Goal: Transaction & Acquisition: Register for event/course

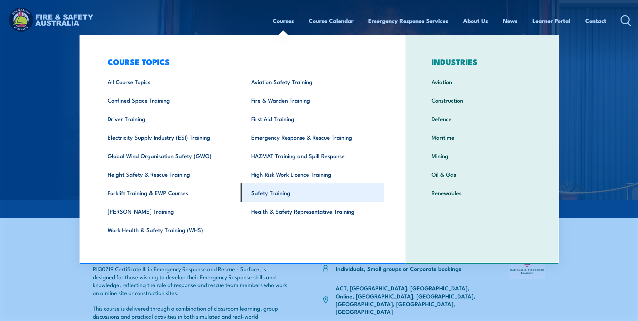
click at [281, 191] on link "Safety Training" at bounding box center [313, 192] width 144 height 18
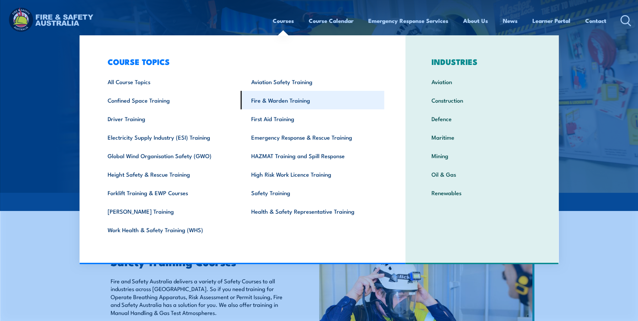
click at [283, 101] on link "Fire & Warden Training" at bounding box center [313, 100] width 144 height 18
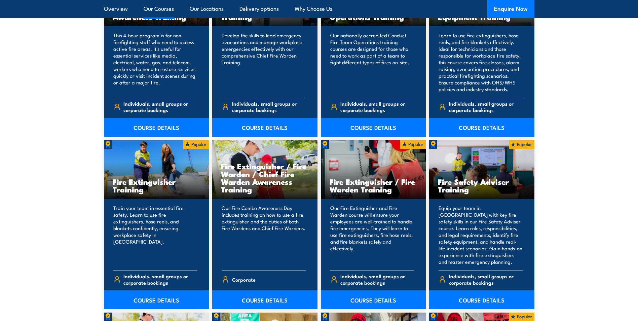
scroll to position [605, 0]
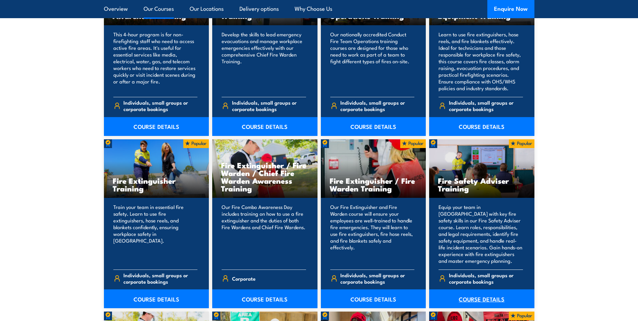
click at [480, 300] on link "COURSE DETAILS" at bounding box center [481, 298] width 105 height 19
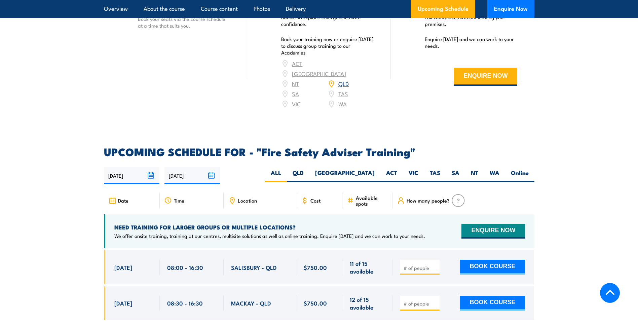
scroll to position [1008, 0]
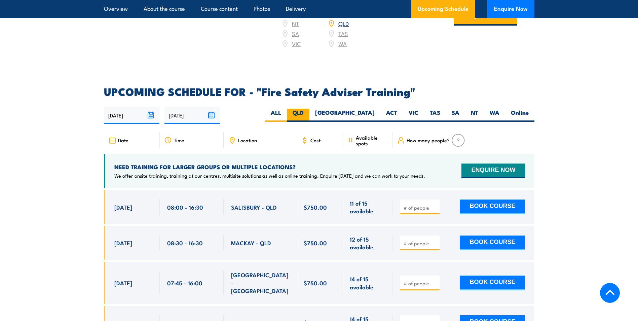
click at [309, 118] on label "QLD" at bounding box center [298, 115] width 23 height 13
click at [308, 113] on input "QLD" at bounding box center [305, 111] width 4 height 4
radio input "true"
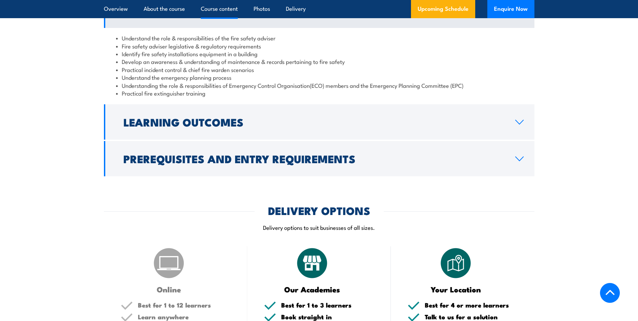
scroll to position [730, 0]
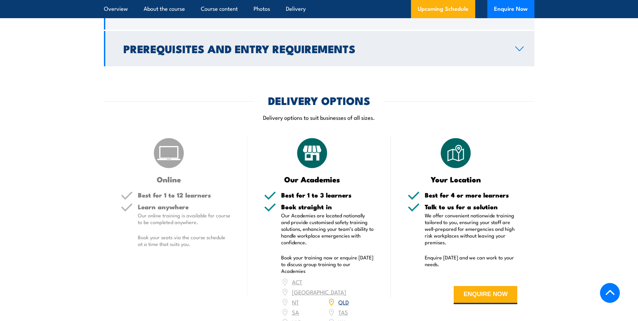
click at [519, 66] on link "Prerequisites and Entry Requirements" at bounding box center [319, 48] width 430 height 35
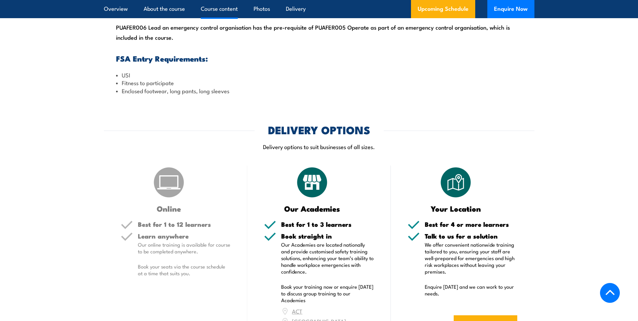
scroll to position [666, 0]
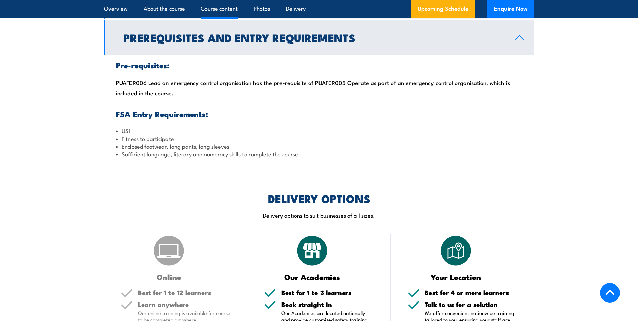
click at [519, 40] on icon at bounding box center [519, 37] width 9 height 5
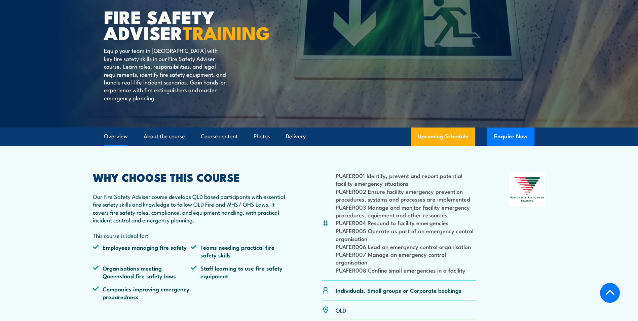
scroll to position [0, 0]
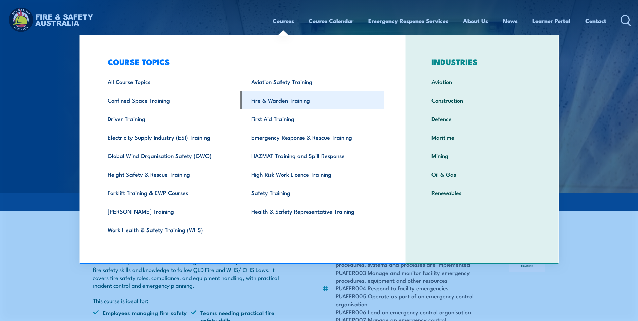
click at [279, 100] on link "Fire & Warden Training" at bounding box center [313, 100] width 144 height 18
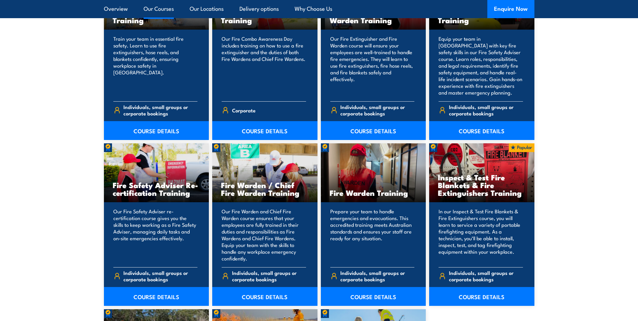
scroll to position [807, 0]
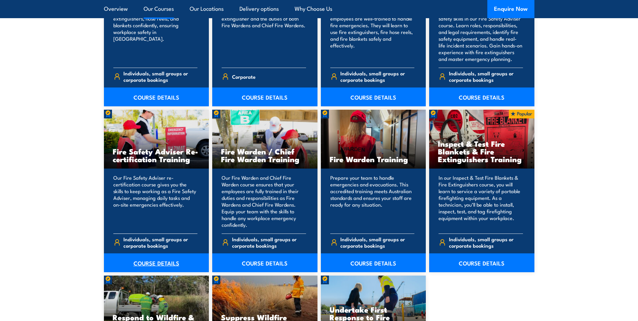
click at [156, 261] on link "COURSE DETAILS" at bounding box center [156, 262] width 105 height 19
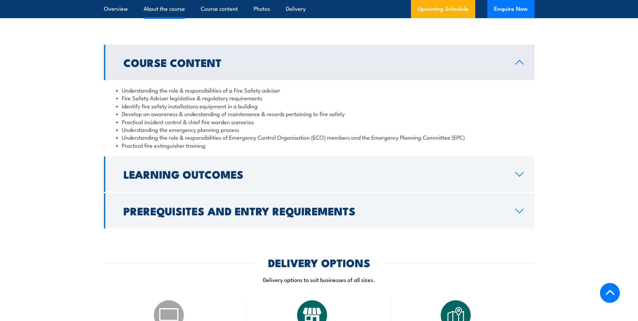
scroll to position [605, 0]
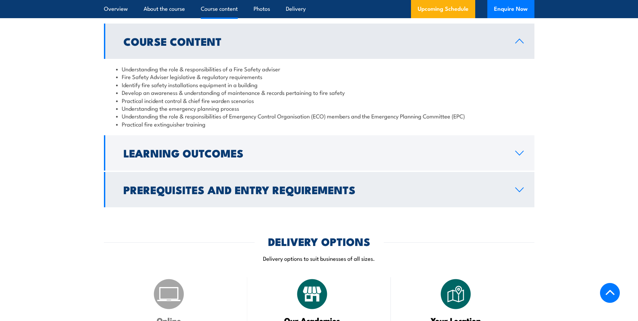
click at [518, 192] on icon at bounding box center [519, 189] width 9 height 5
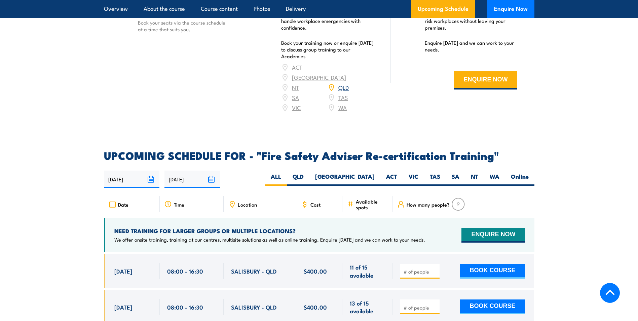
scroll to position [1042, 0]
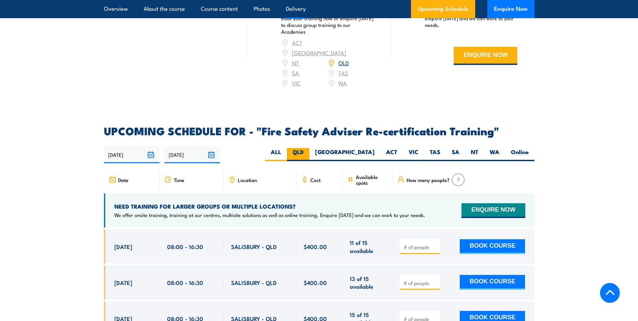
click at [309, 150] on label "QLD" at bounding box center [298, 154] width 23 height 13
click at [308, 150] on input "QLD" at bounding box center [305, 150] width 4 height 4
radio input "true"
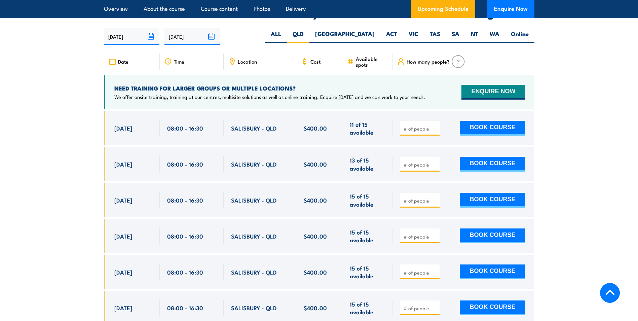
scroll to position [1107, 0]
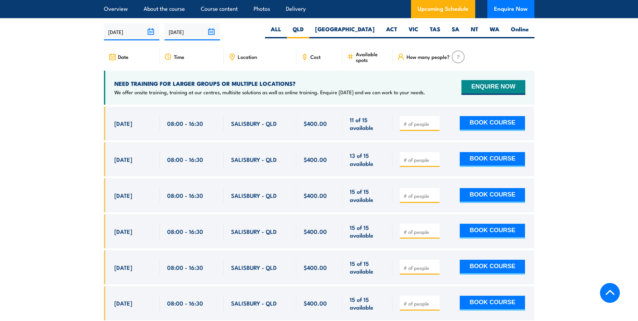
click at [418, 121] on input "number" at bounding box center [420, 123] width 34 height 7
type input "1"
click at [435, 120] on input "1" at bounding box center [420, 123] width 34 height 7
click at [493, 119] on button "BOOK COURSE" at bounding box center [491, 123] width 65 height 15
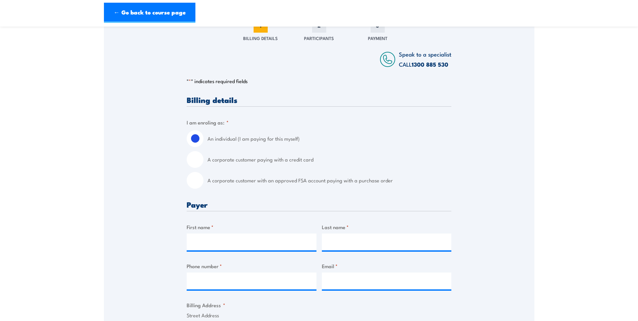
scroll to position [101, 0]
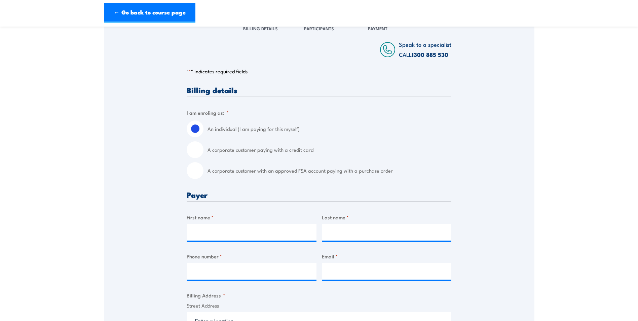
click at [192, 152] on input "A corporate customer paying with a credit card" at bounding box center [195, 149] width 17 height 17
radio input "true"
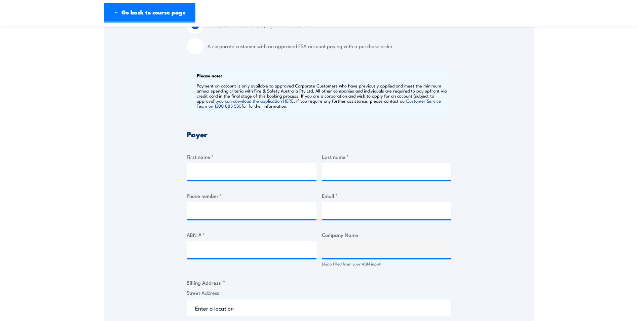
scroll to position [269, 0]
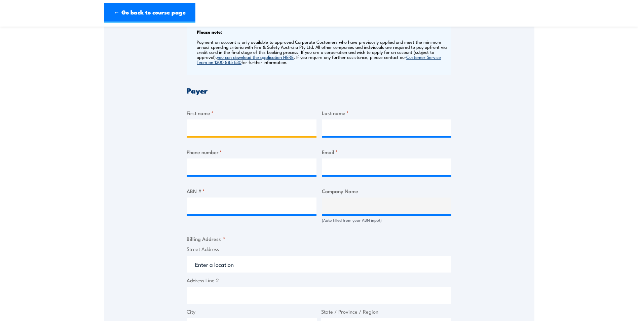
click at [208, 128] on input "First name *" at bounding box center [252, 127] width 130 height 17
type input "[PERSON_NAME]"
type input "Ebzery"
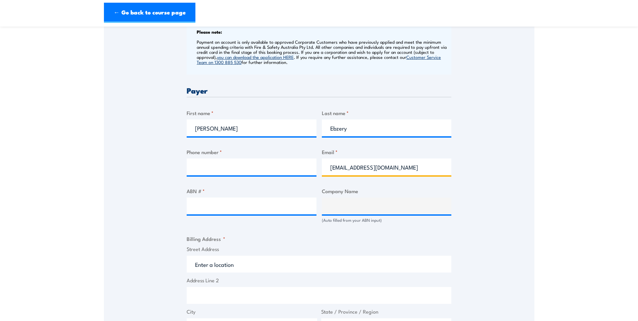
type input "[EMAIL_ADDRESS][DOMAIN_NAME]"
click at [203, 206] on input "ABN # *" at bounding box center [252, 205] width 130 height 17
paste input "98 241 179 174"
type input "98 241 179 174"
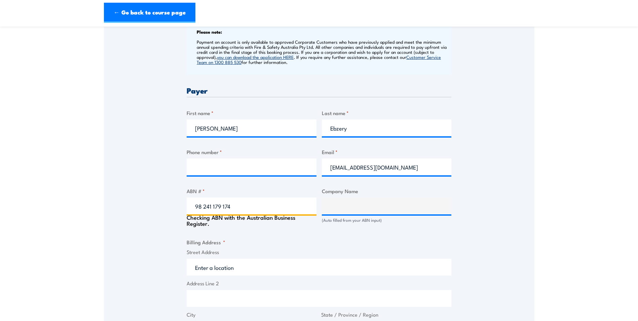
type input "The Trustee for MAKMAX AUSTRALIA UNIT TRUST"
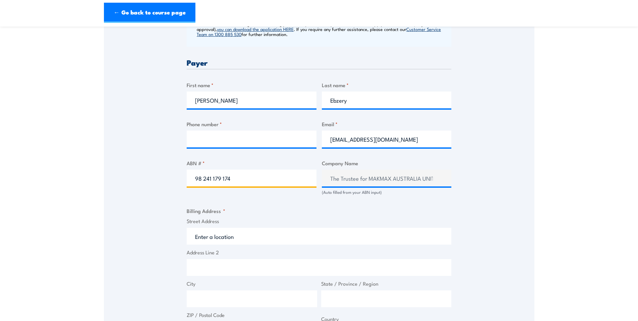
scroll to position [336, 0]
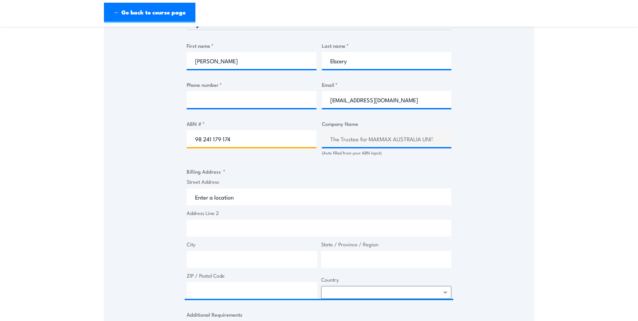
type input "98 241 179 174"
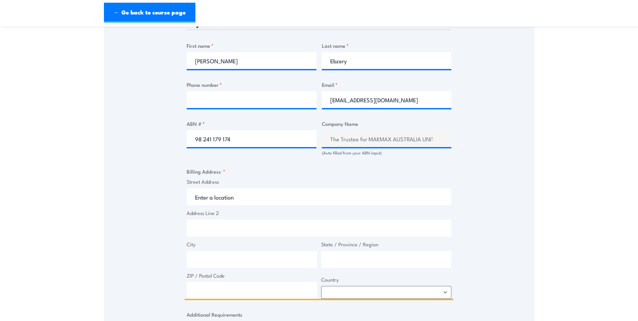
click at [243, 198] on input "Street Address" at bounding box center [319, 196] width 264 height 17
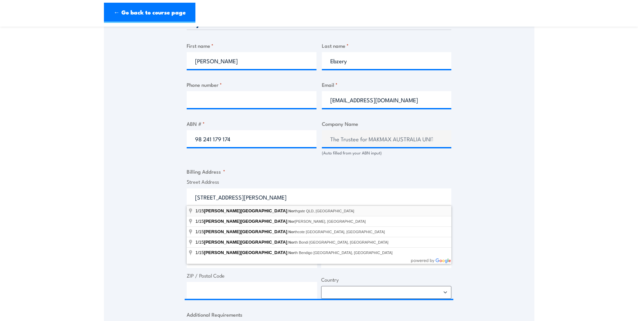
type input "[STREET_ADDRESS][PERSON_NAME]"
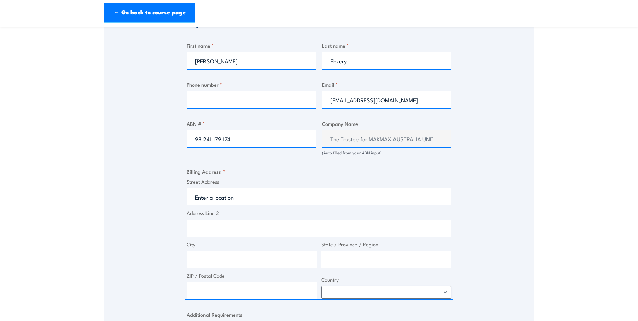
type input "[STREET_ADDRESS][PERSON_NAME]"
type input "Northgate"
type input "[GEOGRAPHIC_DATA]"
type input "4013"
select select "[GEOGRAPHIC_DATA]"
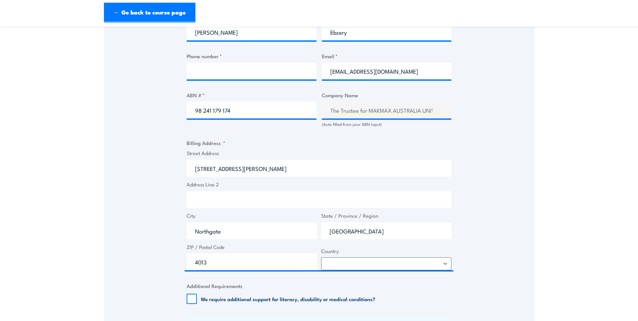
scroll to position [403, 0]
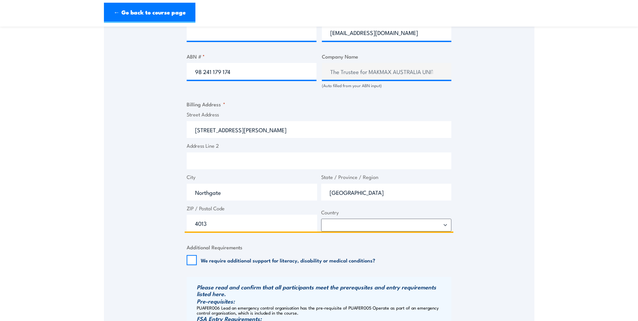
click at [193, 127] on input "[STREET_ADDRESS][PERSON_NAME]" at bounding box center [319, 129] width 264 height 17
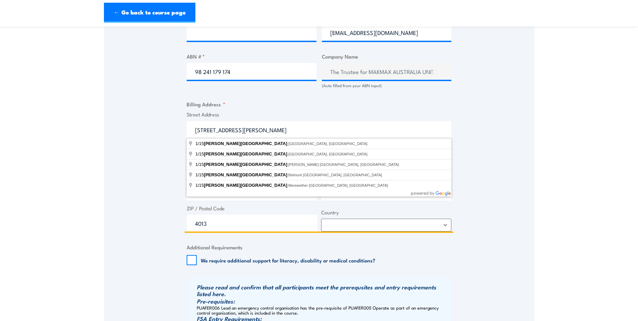
type input "[STREET_ADDRESS][PERSON_NAME]"
click at [142, 181] on div "Speak to a specialist CALL [PHONE_NUMBER] CALL [PHONE_NUMBER] " * " indicates r…" at bounding box center [319, 80] width 430 height 735
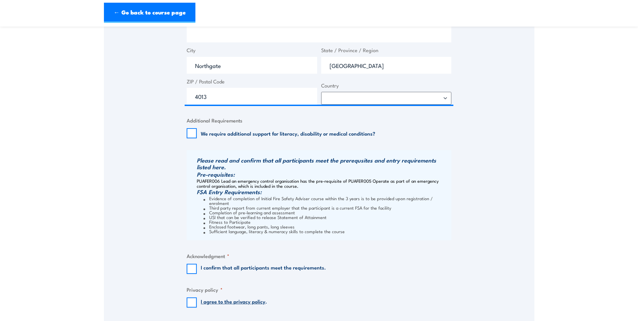
scroll to position [571, 0]
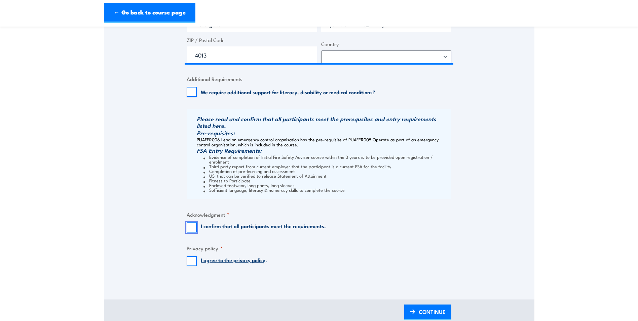
click at [189, 225] on input "I confirm that all participants meet the requirements." at bounding box center [192, 227] width 10 height 10
checkbox input "true"
click at [189, 256] on input "I agree to the privacy policy ." at bounding box center [192, 261] width 10 height 10
checkbox input "true"
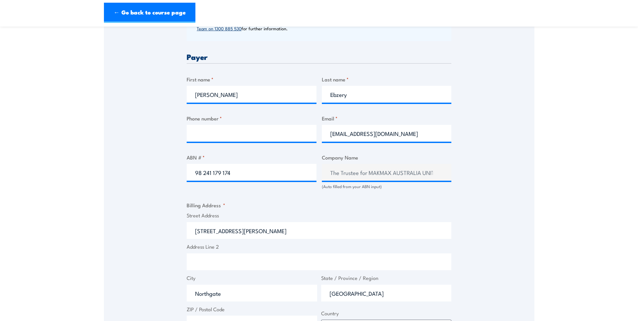
scroll to position [269, 0]
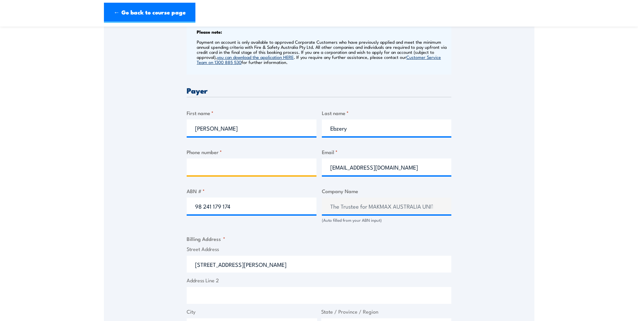
click at [216, 171] on input "Phone number *" at bounding box center [252, 166] width 130 height 17
type input "3633 5961"
click at [505, 175] on div "Speak to a specialist CALL [PHONE_NUMBER] CALL [PHONE_NUMBER] " * " indicates r…" at bounding box center [319, 215] width 430 height 735
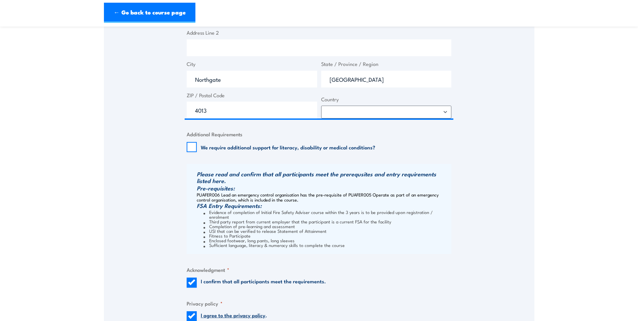
scroll to position [639, 0]
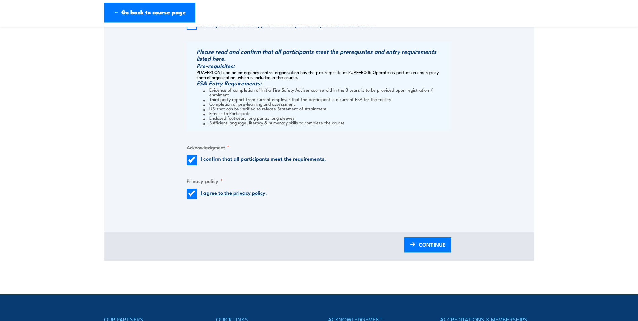
drag, startPoint x: 425, startPoint y: 240, endPoint x: 455, endPoint y: 240, distance: 29.6
click at [425, 240] on span "CONTINUE" at bounding box center [431, 244] width 27 height 18
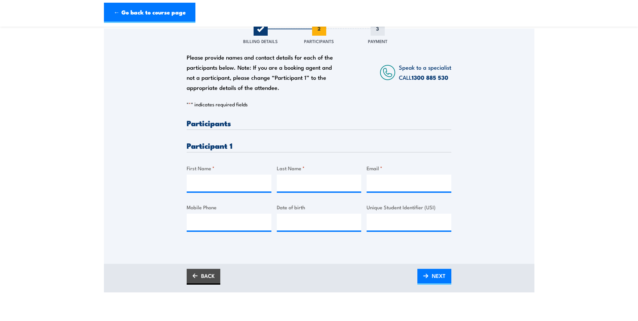
scroll to position [101, 0]
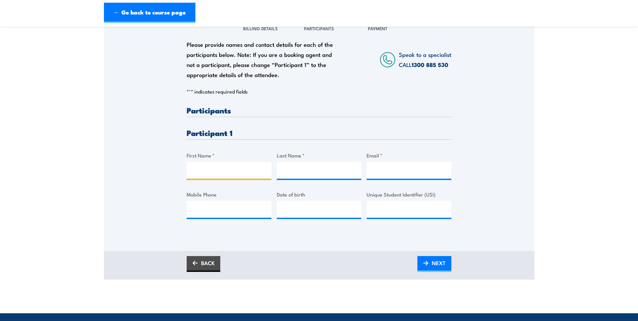
click at [210, 170] on input "First Name *" at bounding box center [229, 170] width 85 height 17
type input "[PERSON_NAME]"
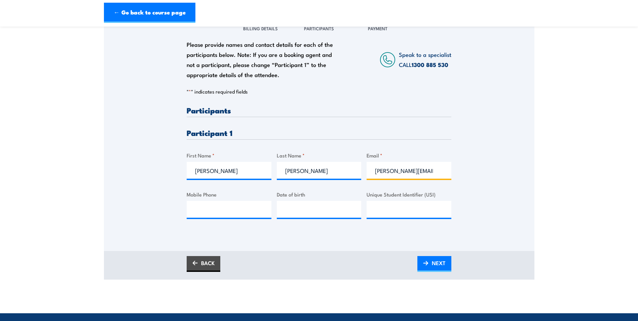
scroll to position [0, 3]
type input "[PERSON_NAME][EMAIL_ADDRESS][DOMAIN_NAME]"
paste input "0452 183 401"
type input "0452 183 401"
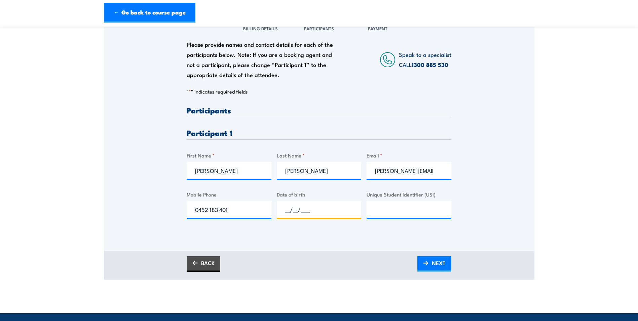
click at [299, 215] on input "__/__/____" at bounding box center [319, 209] width 85 height 17
paste input "[DATE]"
type input "[DATE]"
click at [391, 211] on input "Unique Student Identifier (USI)" at bounding box center [408, 209] width 85 height 17
click at [520, 182] on div "Please provide names and contact details for each of the participants below. No…" at bounding box center [319, 124] width 430 height 216
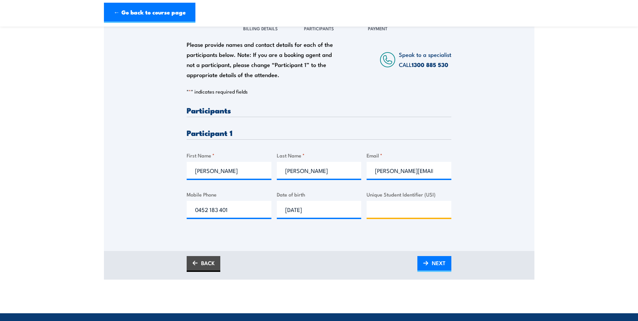
click at [390, 215] on input "Unique Student Identifier (USI)" at bounding box center [408, 209] width 85 height 17
click at [387, 209] on input "Unique Student Identifier (USI)" at bounding box center [408, 209] width 85 height 17
paste input "JLCH7B829X"
type input "JLCH7B829X"
click at [432, 262] on span "NEXT" at bounding box center [439, 263] width 14 height 18
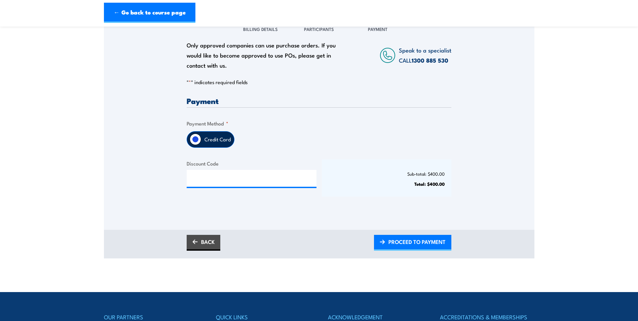
scroll to position [101, 0]
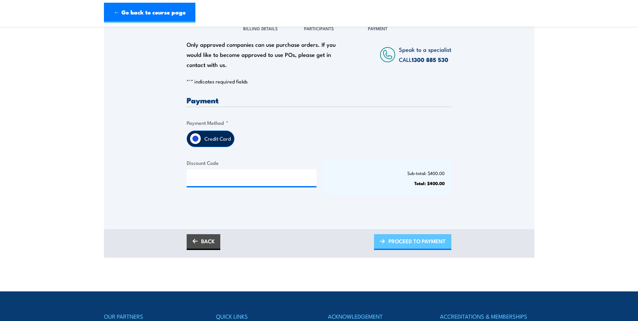
click at [400, 239] on span "PROCEED TO PAYMENT" at bounding box center [416, 241] width 57 height 18
